Goal: Navigation & Orientation: Find specific page/section

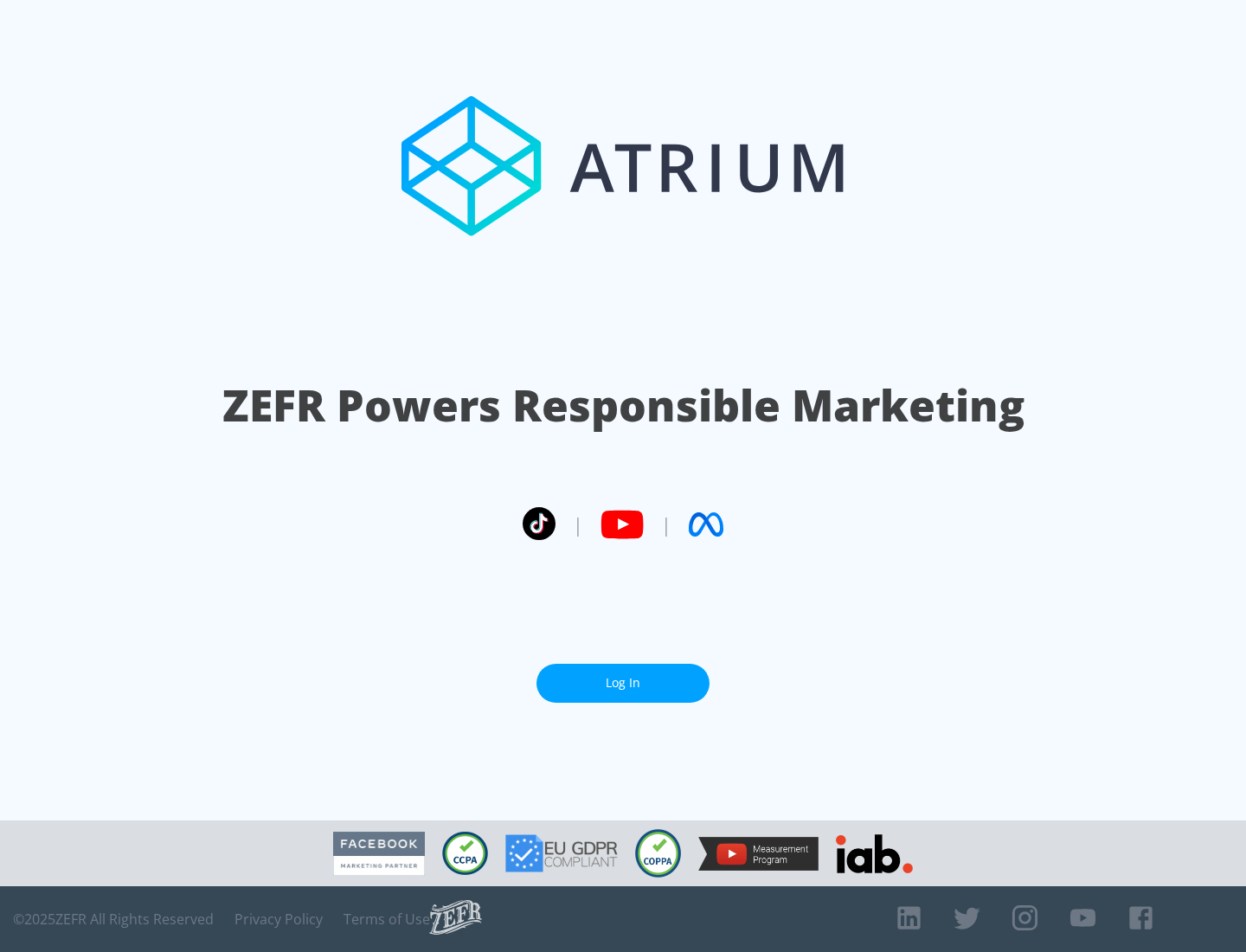
click at [623, 676] on link "Log In" at bounding box center [623, 684] width 173 height 39
